Goal: Information Seeking & Learning: Compare options

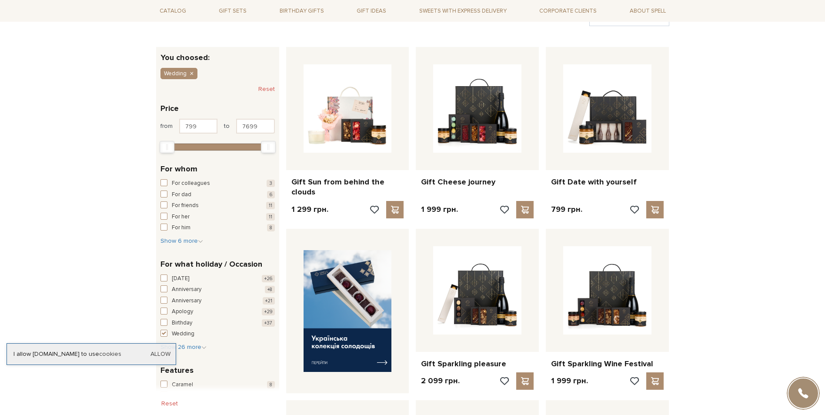
scroll to position [174, 0]
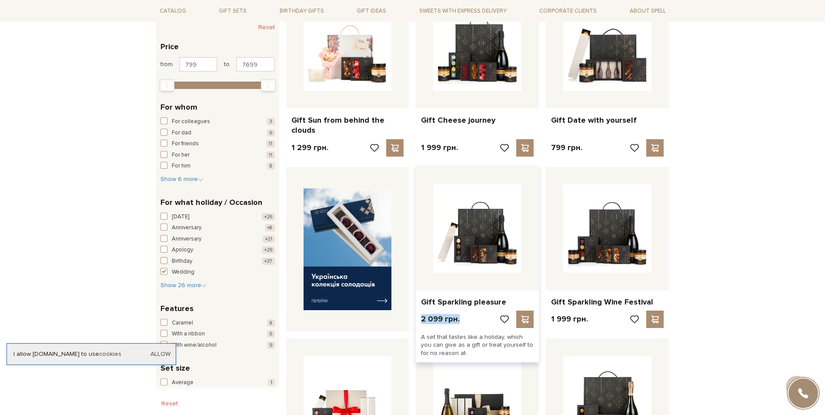
drag, startPoint x: 459, startPoint y: 310, endPoint x: 422, endPoint y: 312, distance: 37.5
click at [422, 312] on div "2 099 грн." at bounding box center [477, 319] width 113 height 17
copy p "2 099 грн."
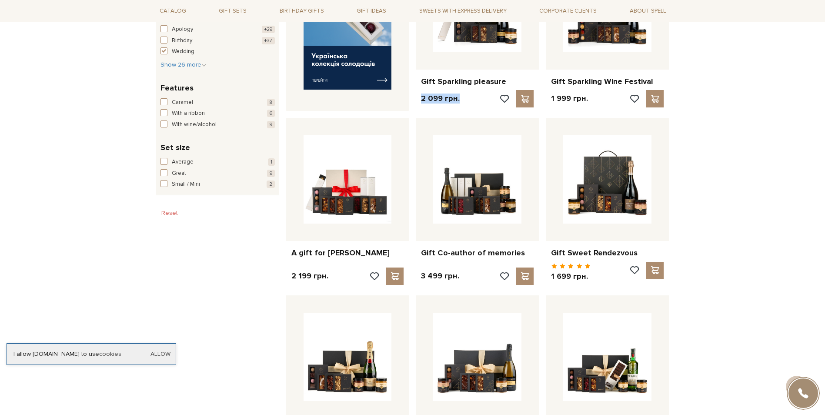
scroll to position [348, 0]
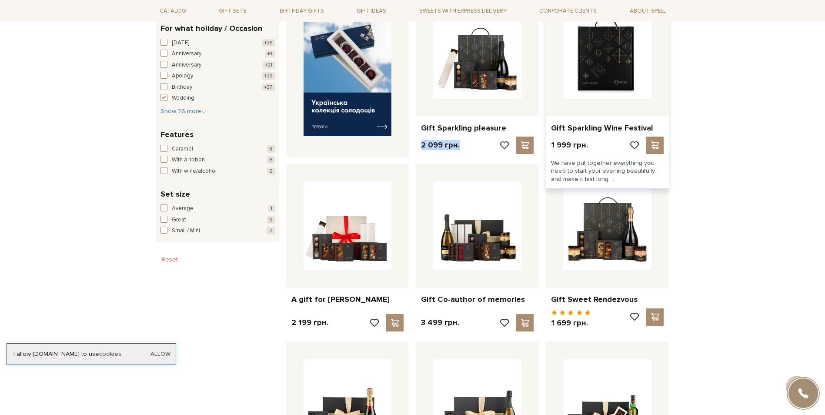
click at [603, 57] on img at bounding box center [607, 54] width 88 height 88
